Goal: Communication & Community: Connect with others

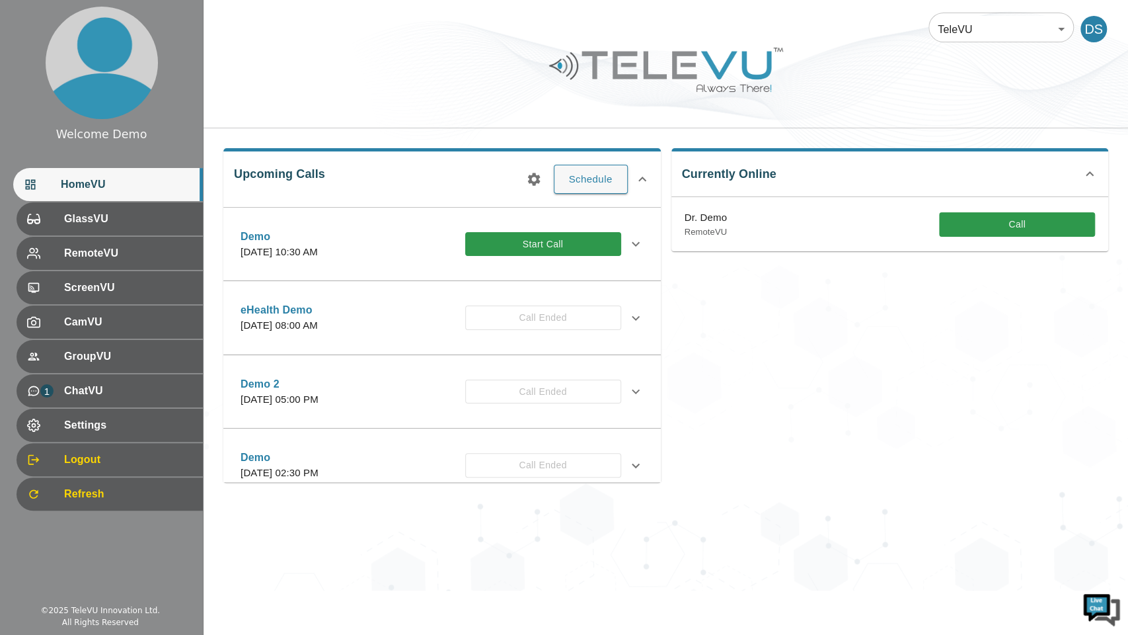
click at [1126, 391] on div "Upcoming Calls Schedule Demo [DATE] 10:30 AM Start Call Description Invitees Gl…" at bounding box center [666, 314] width 925 height 373
click at [523, 245] on button "Start Call" at bounding box center [543, 244] width 156 height 24
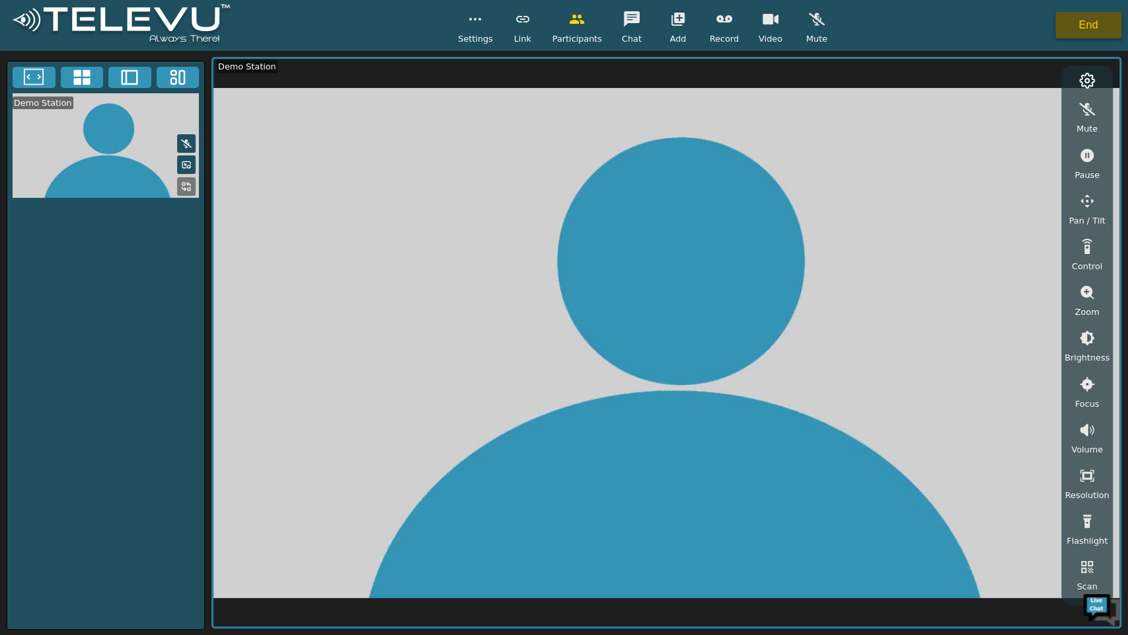
click at [1073, 22] on button "End" at bounding box center [1089, 25] width 66 height 26
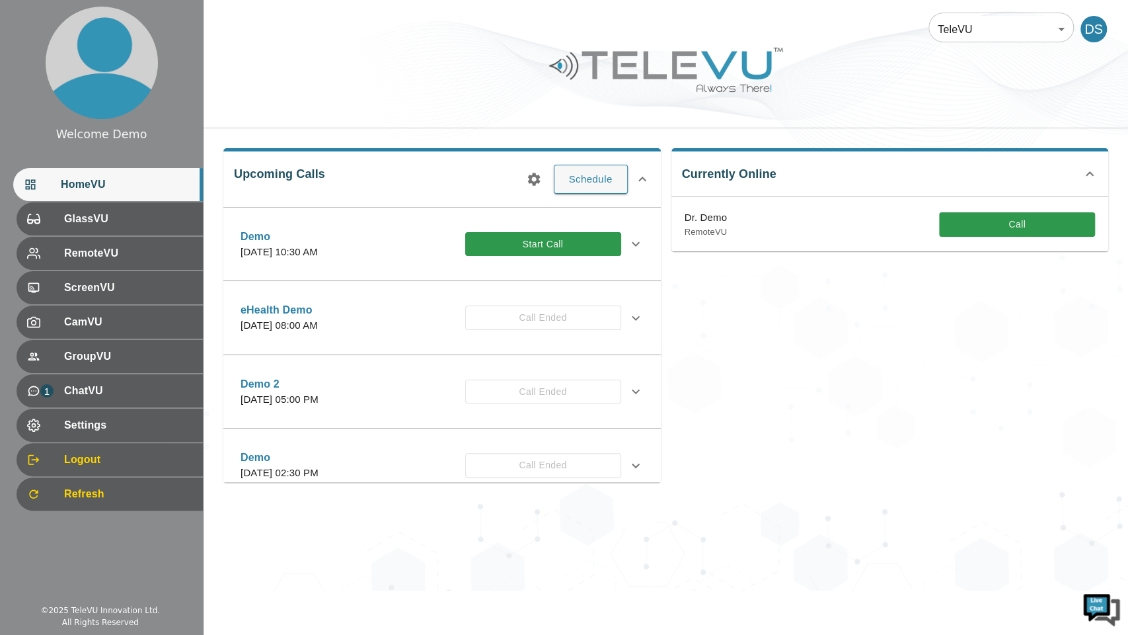
click at [0, 370] on ul "HomeVU GlassVU RemoteVU ScreenVU CamVU GroupVU 1 ChatVU Settings Logout Refresh" at bounding box center [101, 340] width 203 height 354
click at [1, 385] on ul "HomeVU GlassVU RemoteVU ScreenVU CamVU GroupVU 1 ChatVU Settings Logout Refresh" at bounding box center [101, 340] width 203 height 354
click at [1, 384] on ul "HomeVU GlassVU RemoteVU ScreenVU CamVU GroupVU 1 ChatVU Settings Logout Refresh" at bounding box center [101, 340] width 203 height 354
click at [756, 377] on div "Currently Online Dr. Demo RemoteVU Call" at bounding box center [885, 309] width 448 height 344
click at [1036, 590] on html "Welcome Demo HomeVU GlassVU RemoteVU ScreenVU CamVU GroupVU 1 ChatVU Settings L…" at bounding box center [564, 295] width 1128 height 590
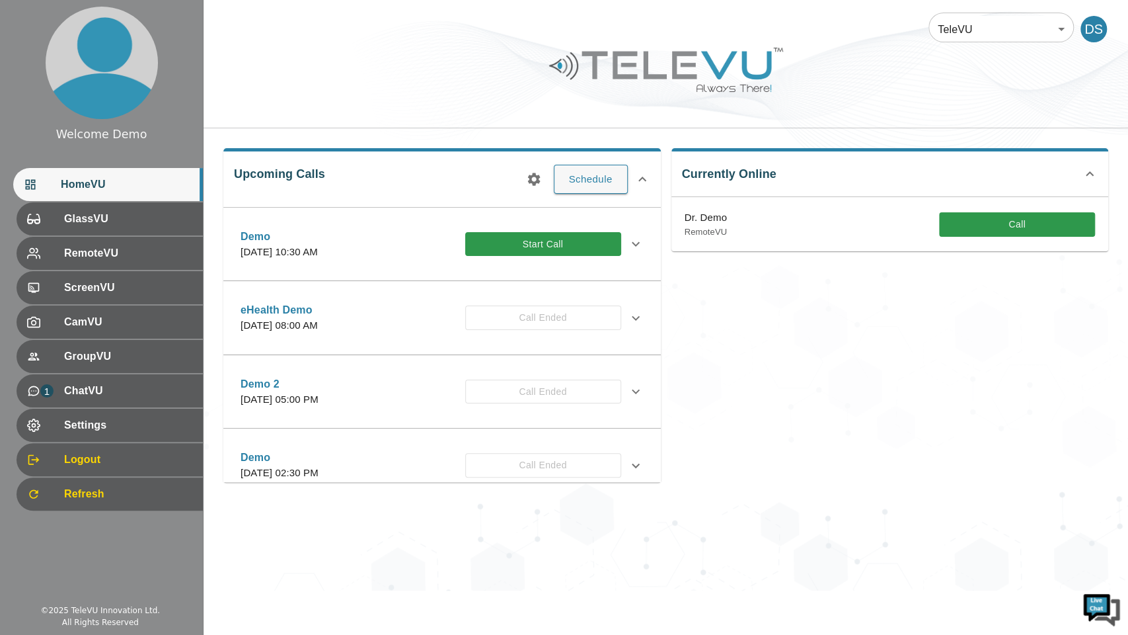
click at [1127, 286] on div "Upcoming Calls Schedule Demo [DATE] 10:30 AM Start Call Description Invitees Gl…" at bounding box center [666, 314] width 925 height 373
click at [756, 377] on div "Currently Online Dr. Demo RemoteVU Call" at bounding box center [885, 309] width 448 height 344
